Goal: Task Accomplishment & Management: Complete application form

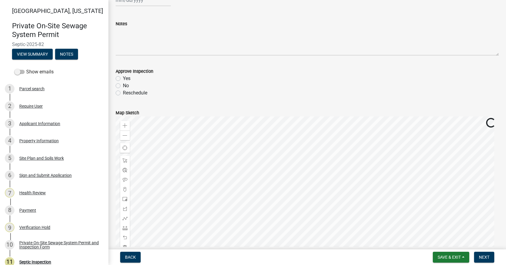
scroll to position [60, 0]
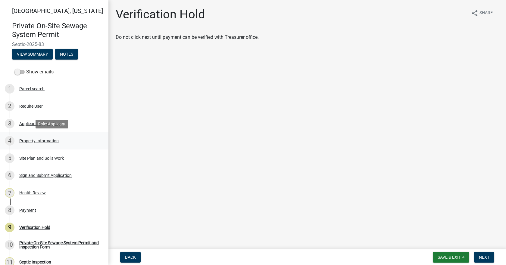
click at [28, 138] on div "4 Property Information" at bounding box center [52, 141] width 94 height 10
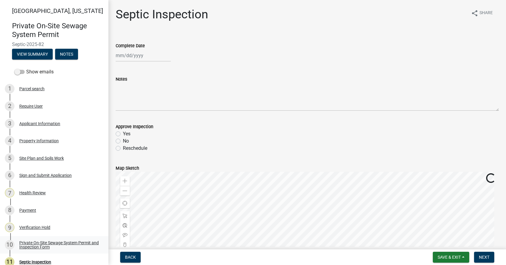
click at [44, 248] on div "Private On-Site Sewage System Permit and Inspection Form" at bounding box center [58, 245] width 79 height 8
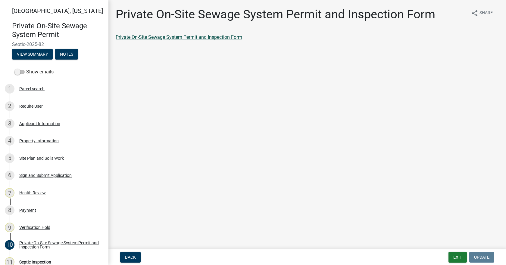
click at [162, 36] on link "Private On-Site Sewage System Permit and Inspection Form" at bounding box center [179, 37] width 126 height 6
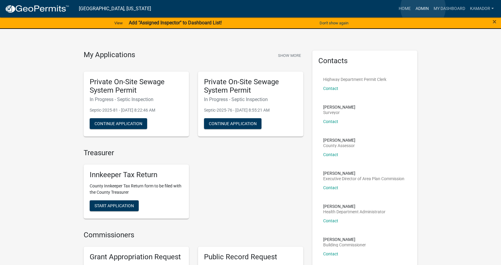
click at [423, 8] on link "Admin" at bounding box center [422, 8] width 18 height 11
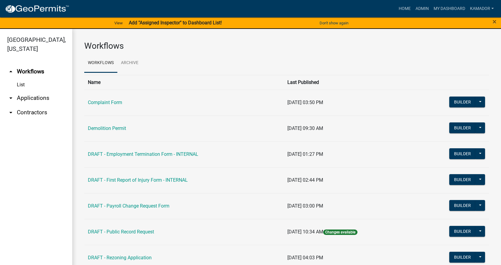
click at [33, 100] on link "arrow_drop_down Applications" at bounding box center [36, 98] width 72 height 14
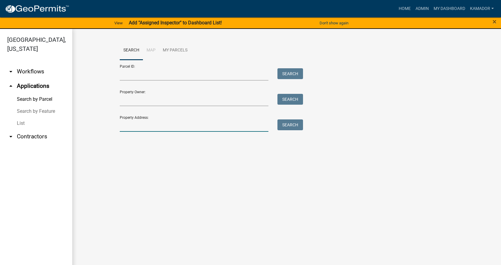
click at [147, 124] on input "Property Address:" at bounding box center [194, 125] width 149 height 12
type input "6904 w 500 N"
click at [293, 126] on button "Search" at bounding box center [290, 124] width 26 height 11
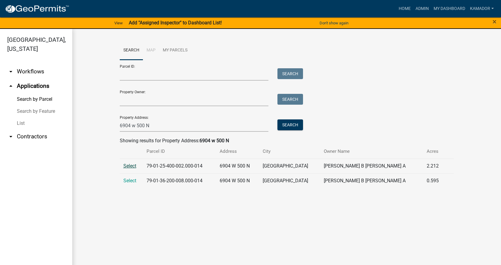
click at [133, 164] on span "Select" at bounding box center [129, 166] width 13 height 6
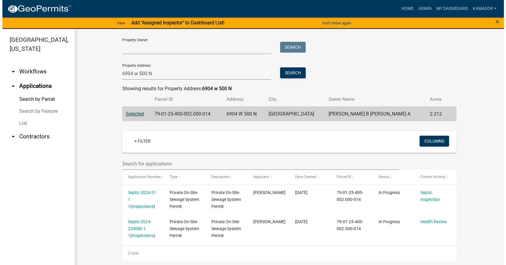
scroll to position [53, 0]
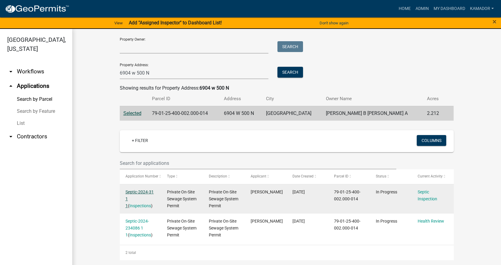
click at [125, 193] on link "Septic-2024-31 1 1" at bounding box center [139, 199] width 28 height 19
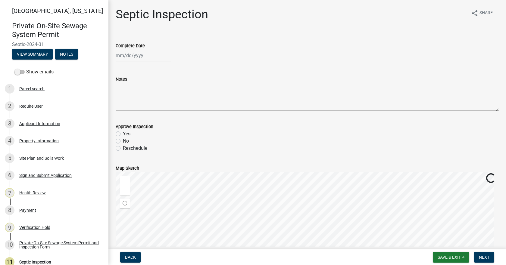
scroll to position [79, 0]
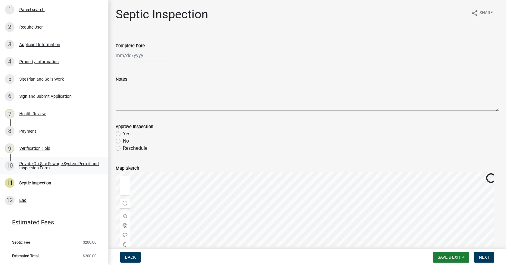
click at [37, 166] on div "Private On-Site Sewage System Permit and Inspection Form" at bounding box center [58, 166] width 79 height 8
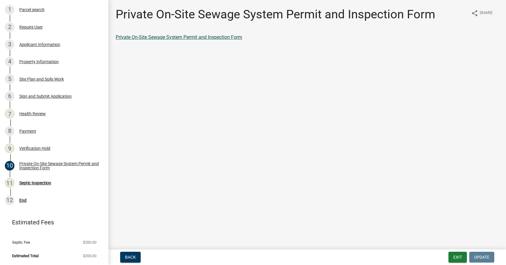
click at [182, 38] on link "Private On-Site Sewage System Permit and Inspection Form" at bounding box center [179, 37] width 126 height 6
